Goal: Find contact information: Find contact information

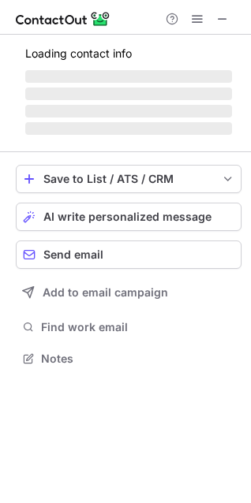
scroll to position [382, 251]
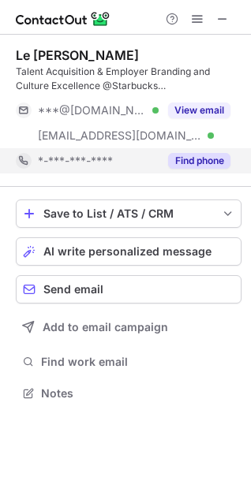
click at [214, 153] on button "Find phone" at bounding box center [199, 161] width 62 height 16
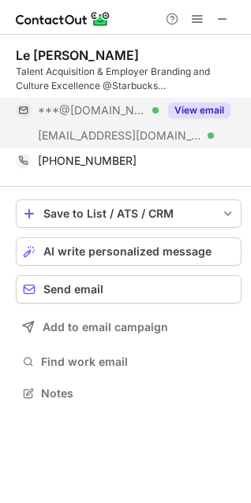
click at [226, 99] on div "View email" at bounding box center [194, 110] width 72 height 25
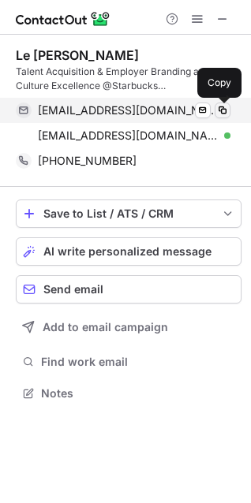
click at [226, 103] on button at bounding box center [222, 111] width 16 height 16
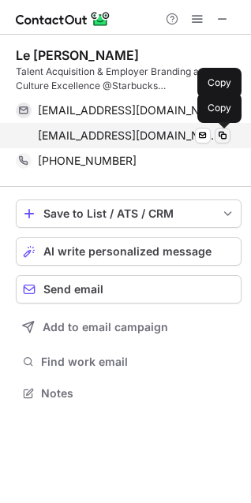
click at [222, 131] on span at bounding box center [222, 135] width 13 height 13
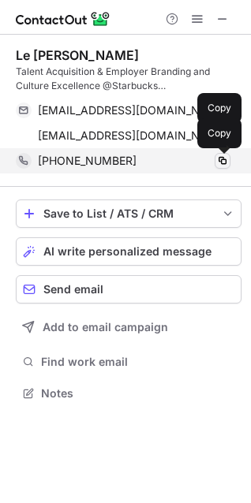
click at [222, 161] on span at bounding box center [222, 161] width 13 height 13
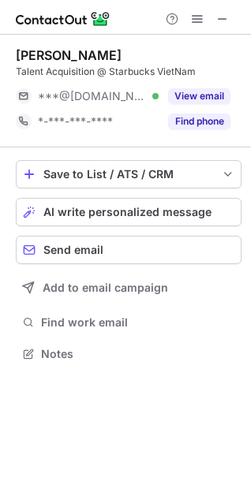
scroll to position [342, 251]
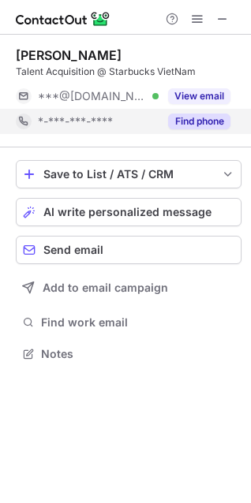
click at [209, 121] on button "Find phone" at bounding box center [199, 122] width 62 height 16
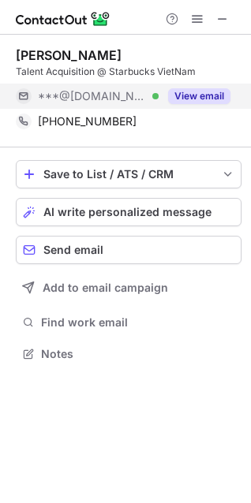
click at [221, 102] on button "View email" at bounding box center [199, 96] width 62 height 16
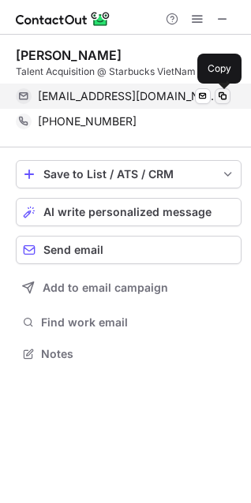
click at [224, 102] on span at bounding box center [222, 96] width 13 height 13
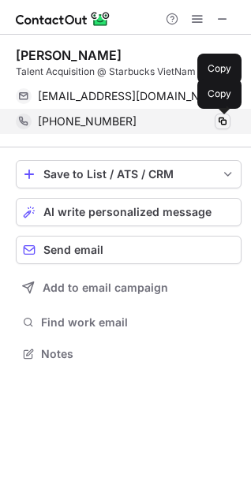
click at [224, 127] on span at bounding box center [222, 121] width 13 height 13
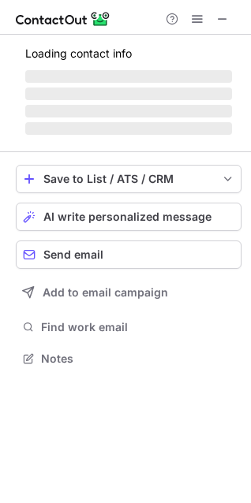
scroll to position [7, 7]
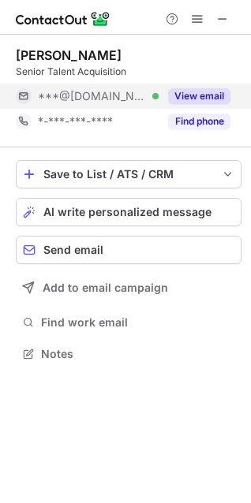
click at [189, 102] on button "View email" at bounding box center [199, 96] width 62 height 16
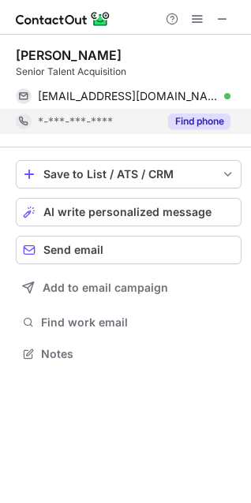
click at [188, 117] on button "Find phone" at bounding box center [199, 122] width 62 height 16
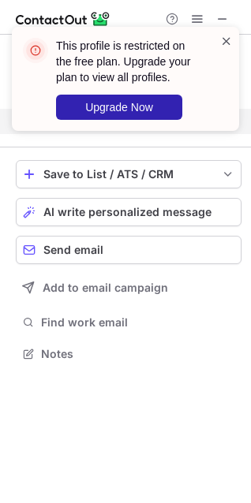
drag, startPoint x: 239, startPoint y: 37, endPoint x: 228, endPoint y: 42, distance: 12.0
click at [228, 42] on div "This profile is restricted on the free plan. Upgrade your plan to view all prof…" at bounding box center [125, 79] width 227 height 104
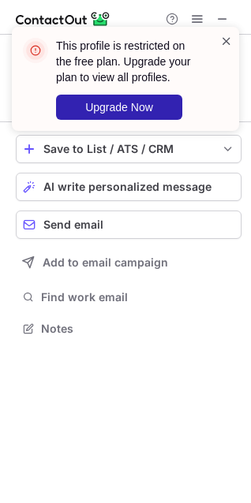
scroll to position [317, 251]
click at [228, 42] on span at bounding box center [226, 41] width 13 height 16
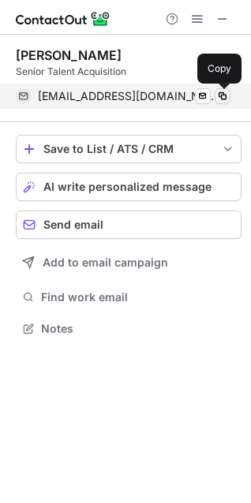
click at [217, 98] on span at bounding box center [222, 96] width 13 height 13
